Goal: Task Accomplishment & Management: Use online tool/utility

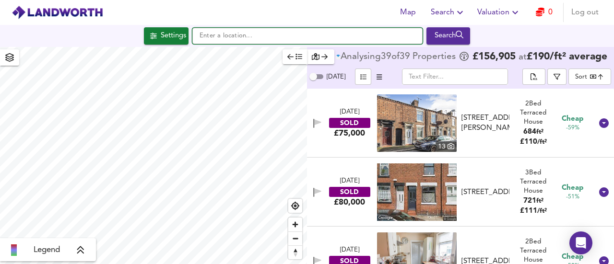
click at [228, 37] on input "text" at bounding box center [307, 36] width 230 height 16
click at [274, 34] on input "[STREET_ADDRESS]" at bounding box center [307, 36] width 230 height 16
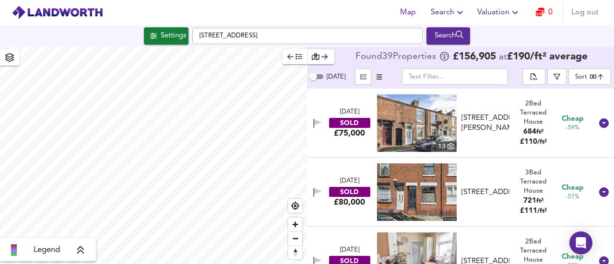
checkbox input "false"
checkbox input "true"
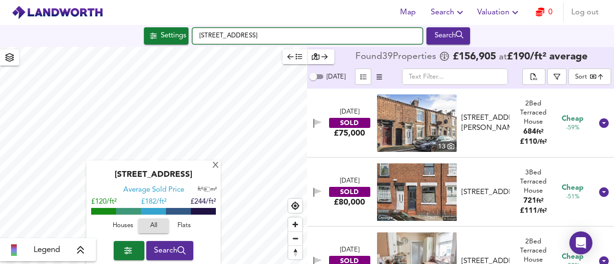
drag, startPoint x: 289, startPoint y: 34, endPoint x: 177, endPoint y: 41, distance: 112.5
click at [177, 41] on div "Settings [STREET_ADDRESS] Search" at bounding box center [307, 35] width 614 height 17
type input "ng16 8at"
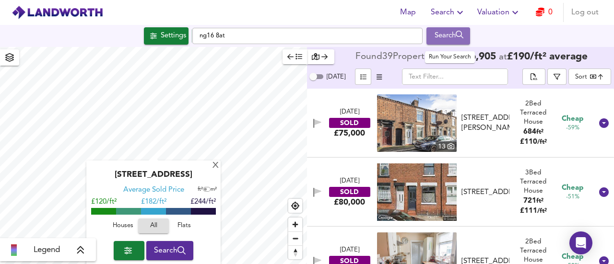
click at [443, 35] on div "Search" at bounding box center [448, 36] width 39 height 12
